Goal: Check status: Check status

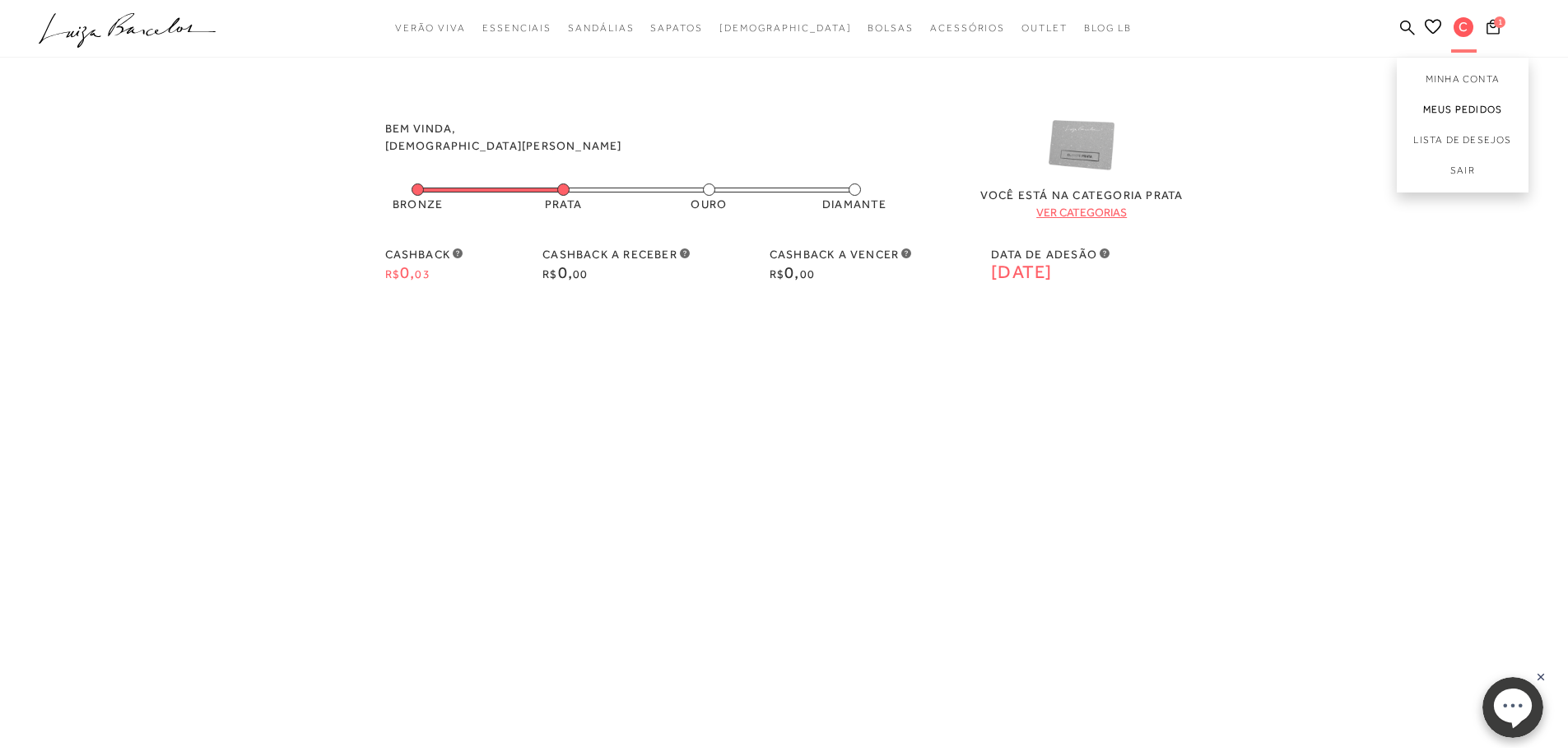
click at [1464, 102] on link "Meus Pedidos" at bounding box center [1463, 110] width 132 height 31
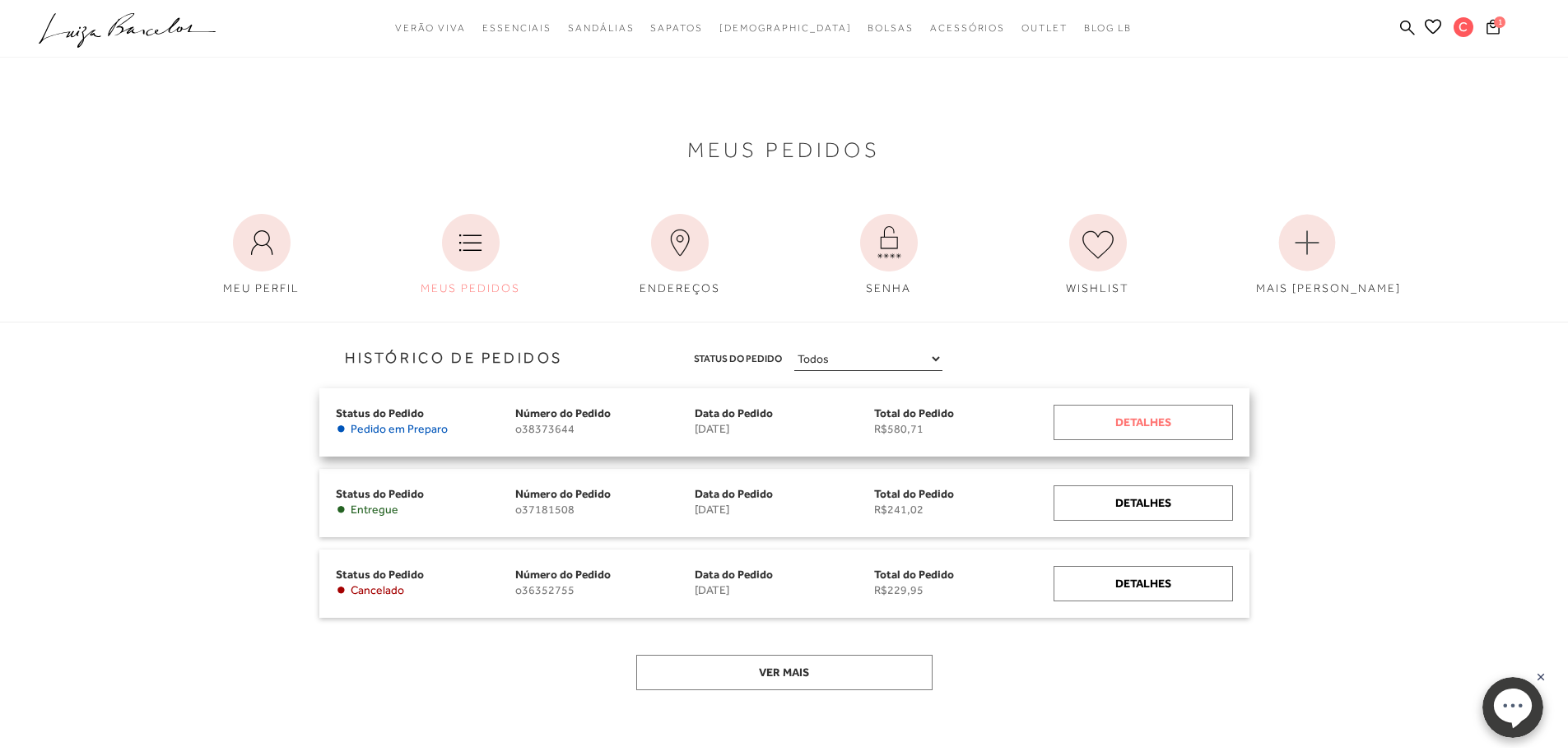
click at [1164, 422] on div "Detalhes" at bounding box center [1144, 422] width 180 height 35
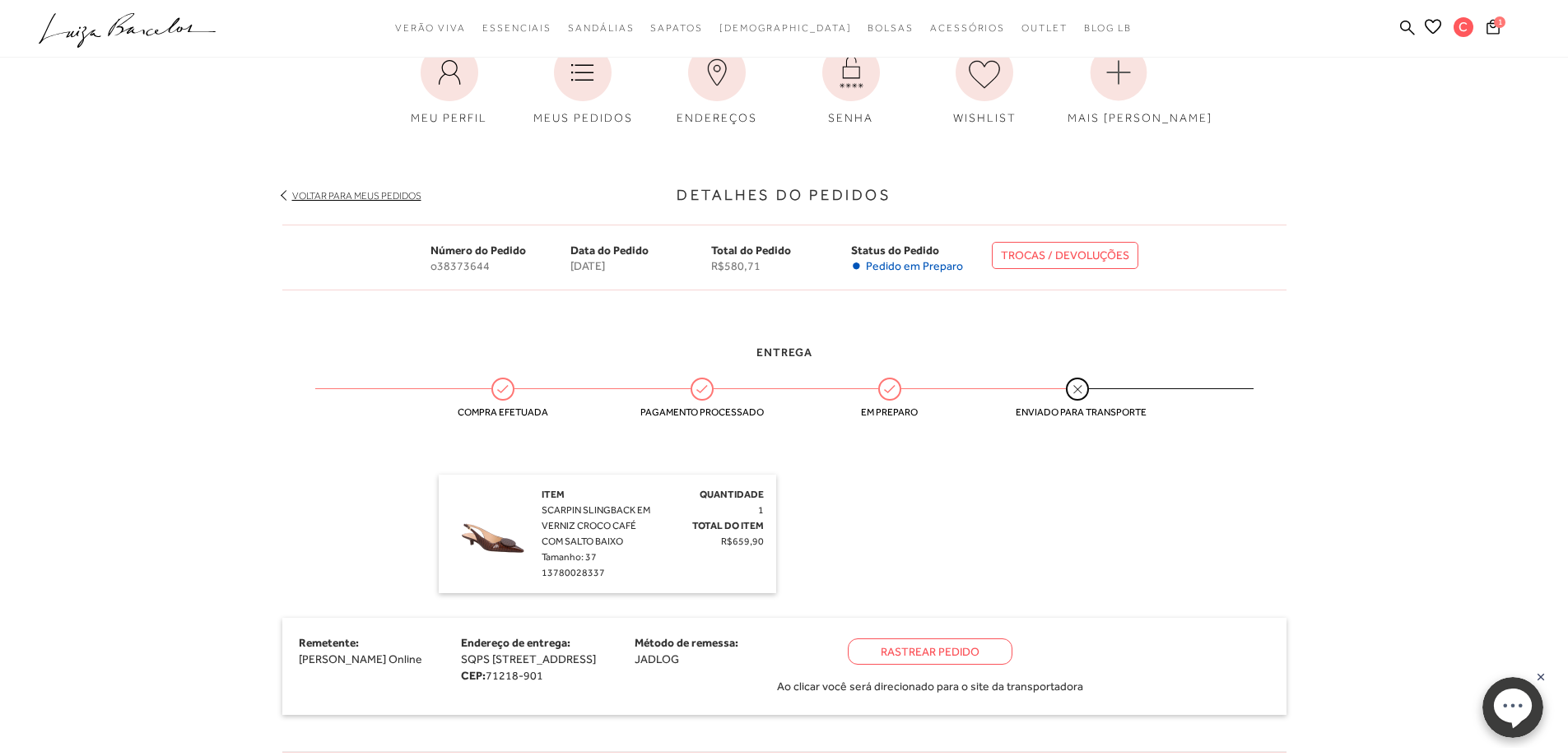
scroll to position [82, 0]
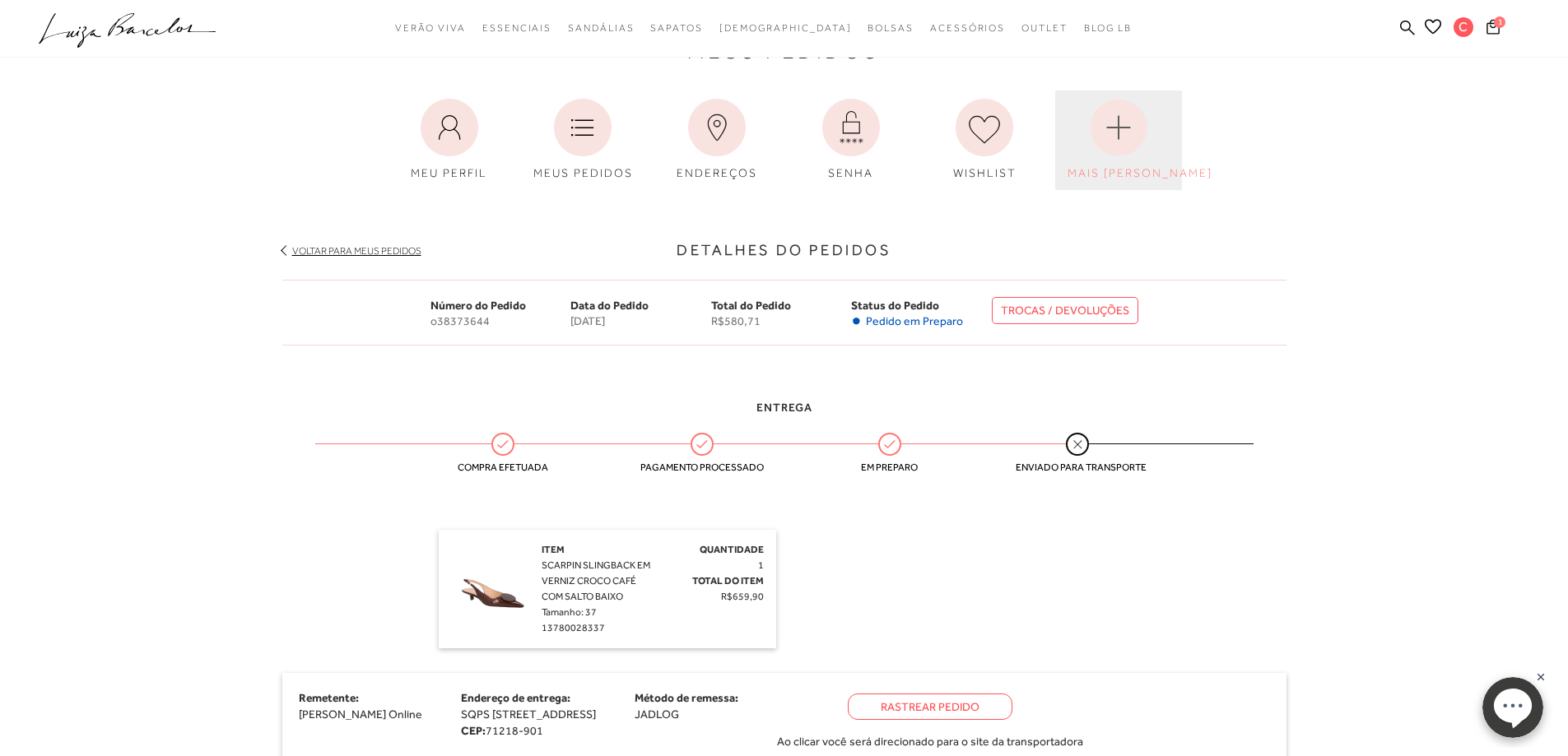
click at [1143, 133] on circle at bounding box center [1119, 127] width 56 height 56
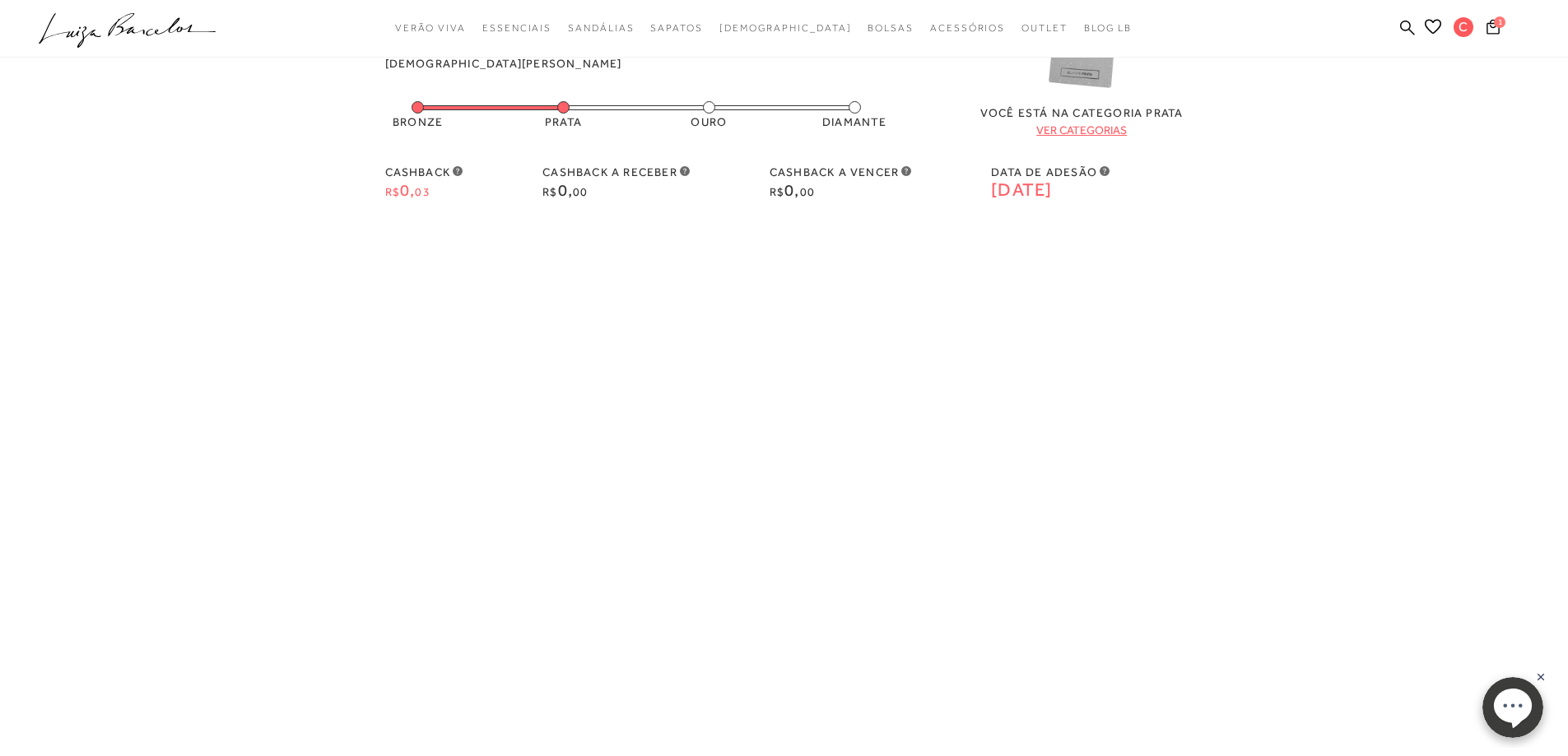
click at [460, 168] on icon at bounding box center [458, 171] width 10 height 10
click at [459, 168] on icon at bounding box center [458, 171] width 10 height 10
click at [1435, 106] on link "Meus Pedidos" at bounding box center [1463, 110] width 132 height 31
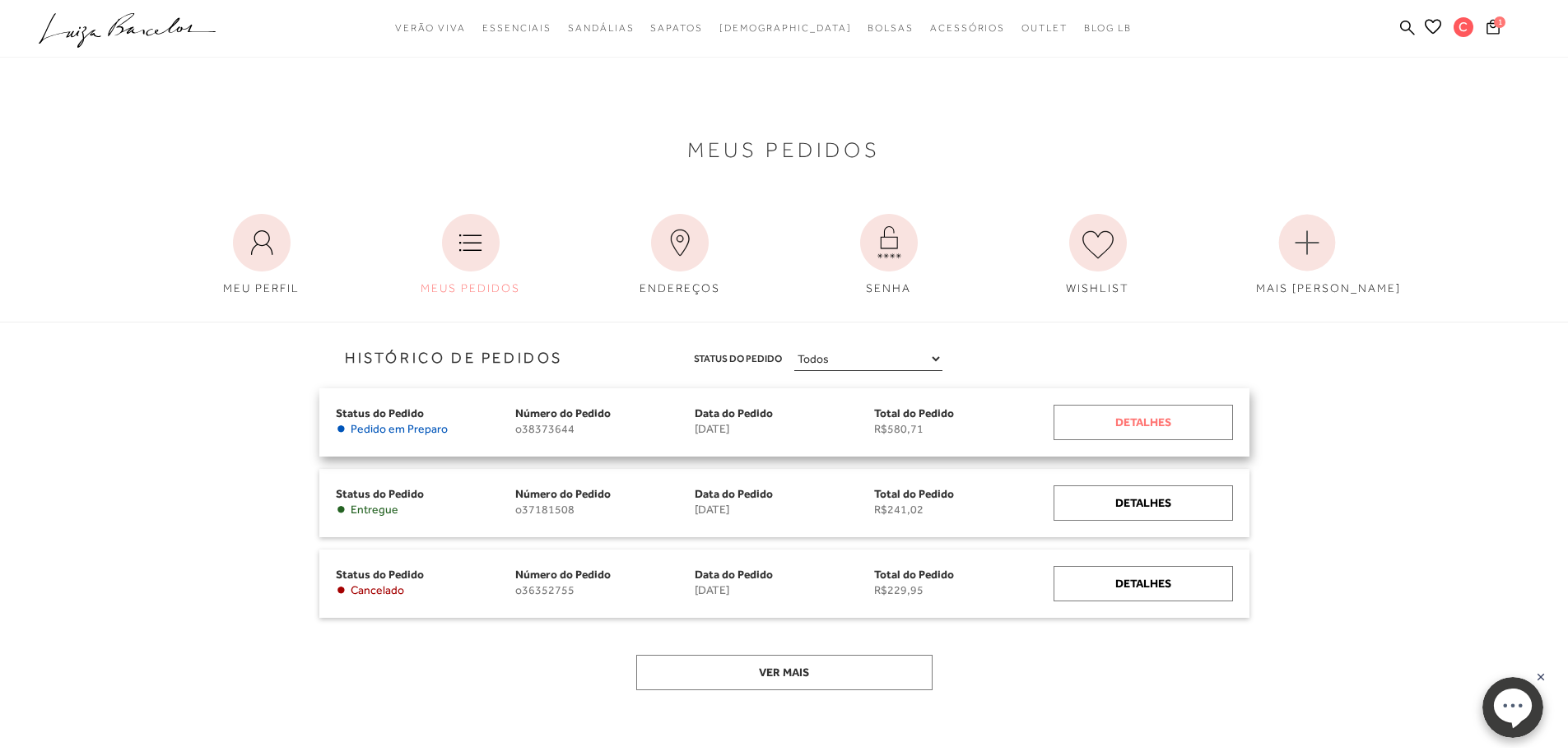
click at [1131, 415] on div "Detalhes" at bounding box center [1144, 422] width 180 height 35
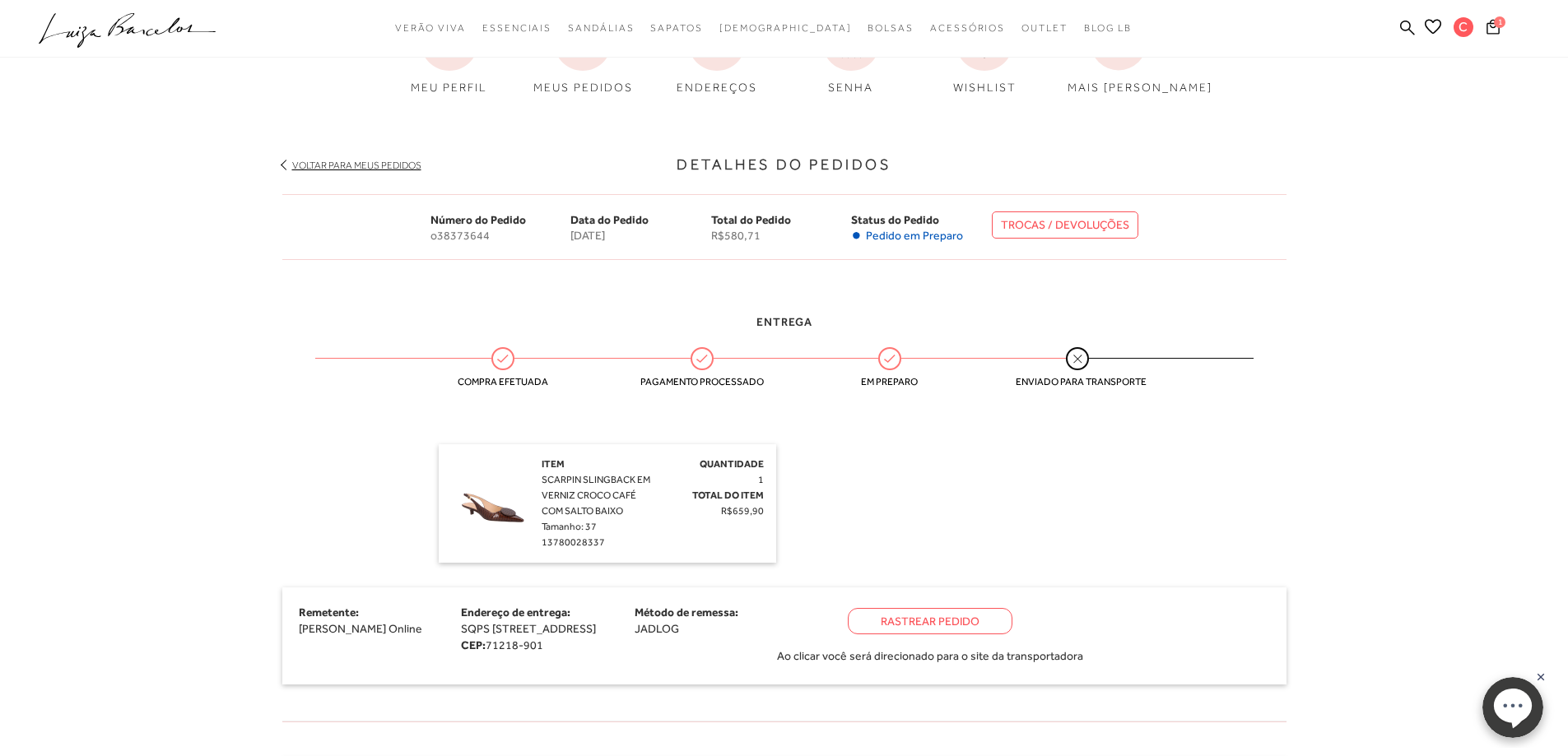
scroll to position [82, 0]
